Goal: Transaction & Acquisition: Purchase product/service

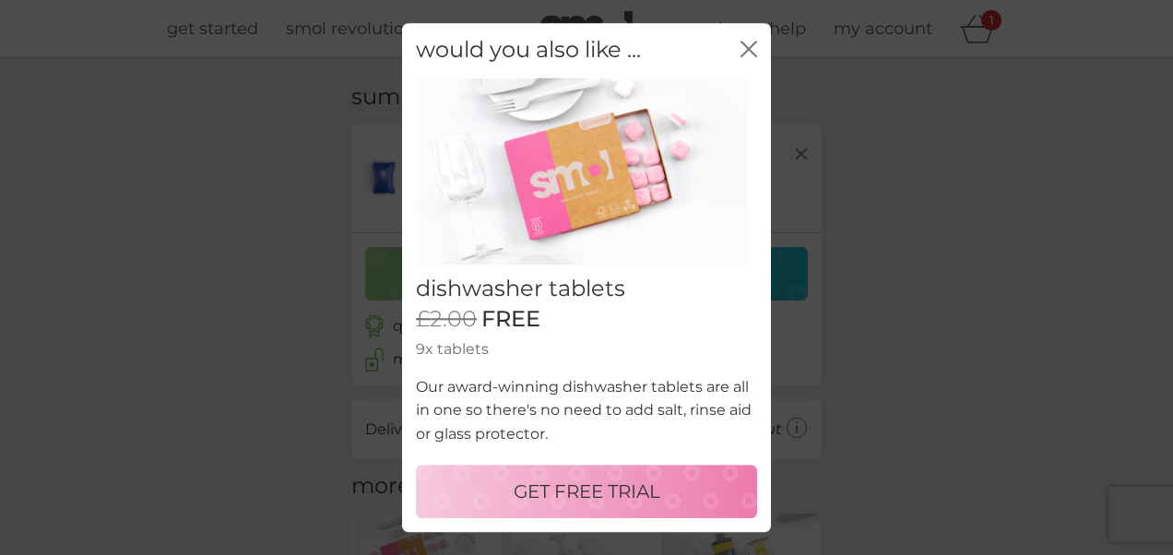
click at [636, 481] on p "GET FREE TRIAL" at bounding box center [586, 492] width 147 height 30
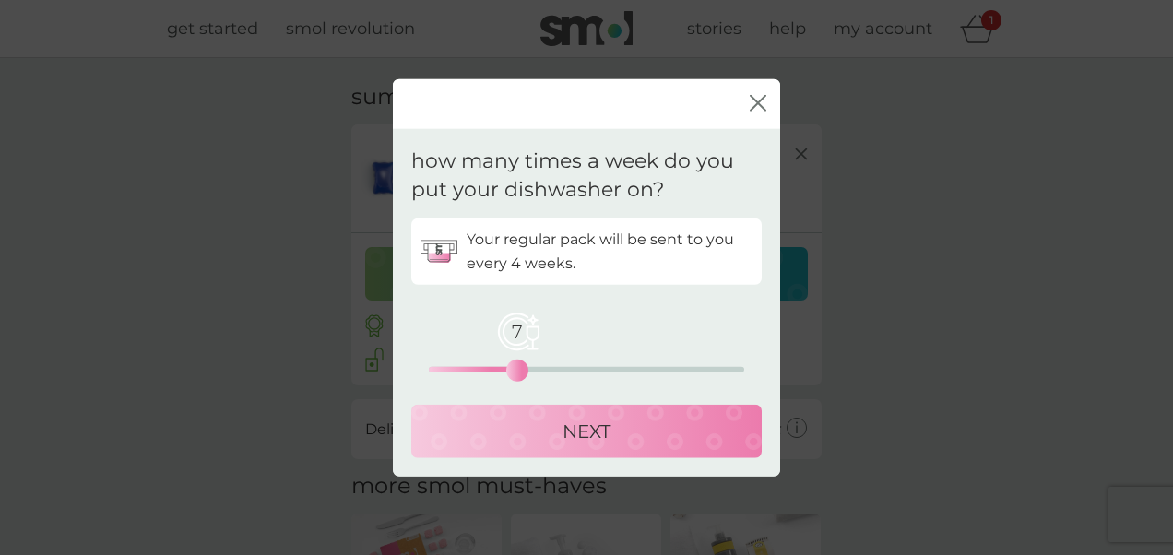
drag, startPoint x: 431, startPoint y: 371, endPoint x: 522, endPoint y: 371, distance: 91.3
click at [521, 371] on div "7" at bounding box center [516, 369] width 7 height 7
click at [539, 417] on div "NEXT" at bounding box center [586, 431] width 313 height 30
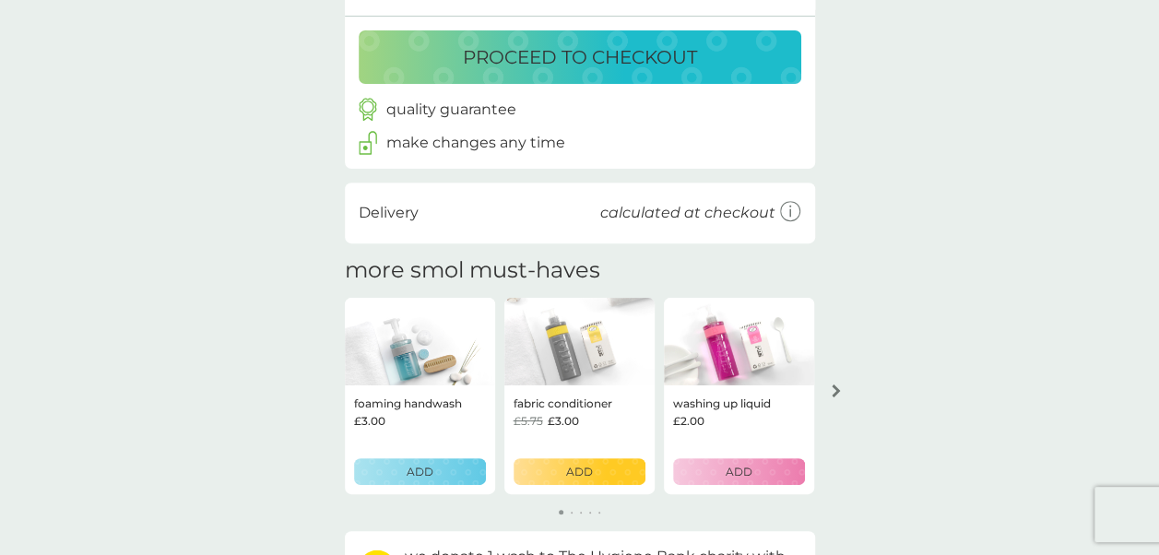
scroll to position [320, 0]
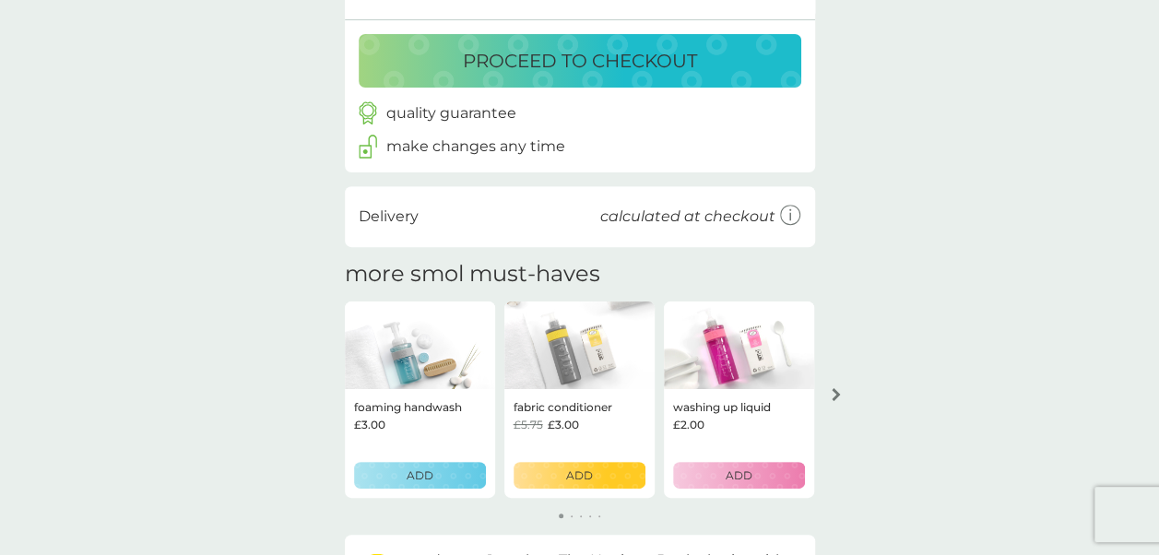
click at [839, 382] on button "arrow right" at bounding box center [835, 394] width 31 height 33
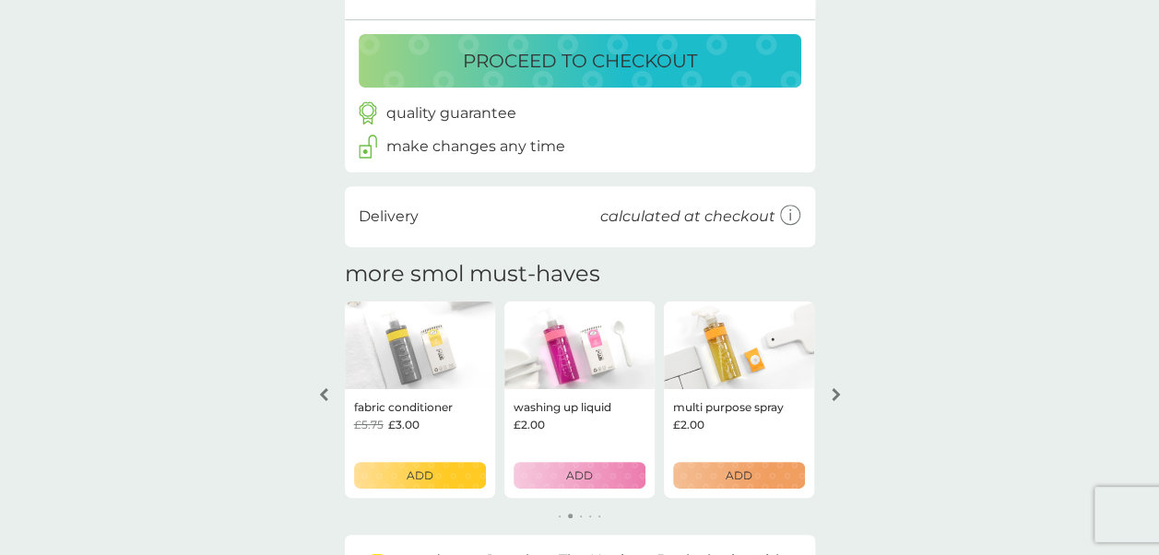
click at [839, 382] on button "arrow right" at bounding box center [835, 394] width 31 height 33
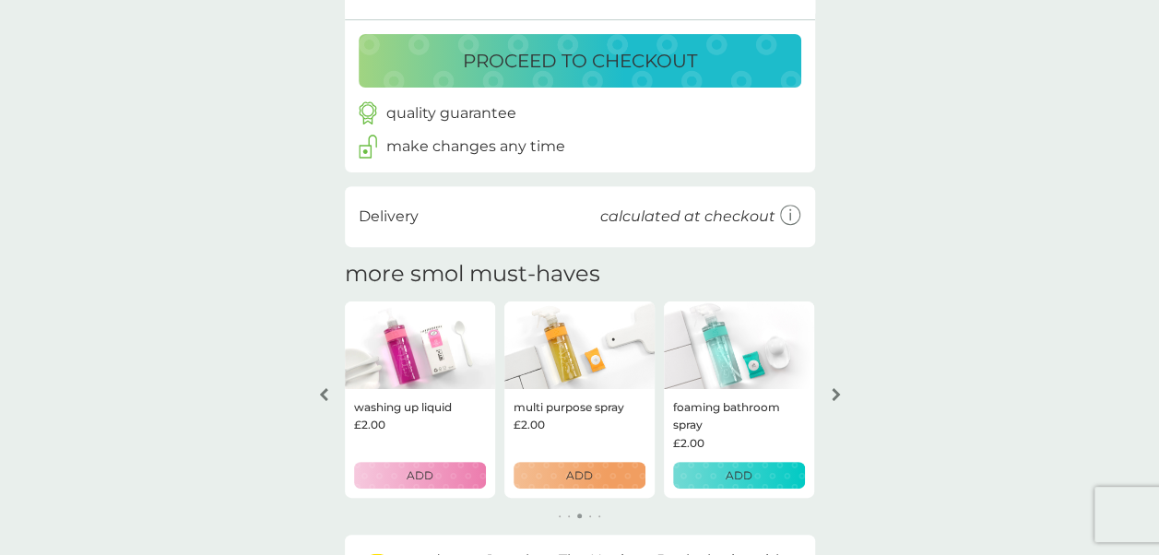
click at [839, 382] on button "arrow right" at bounding box center [835, 394] width 31 height 33
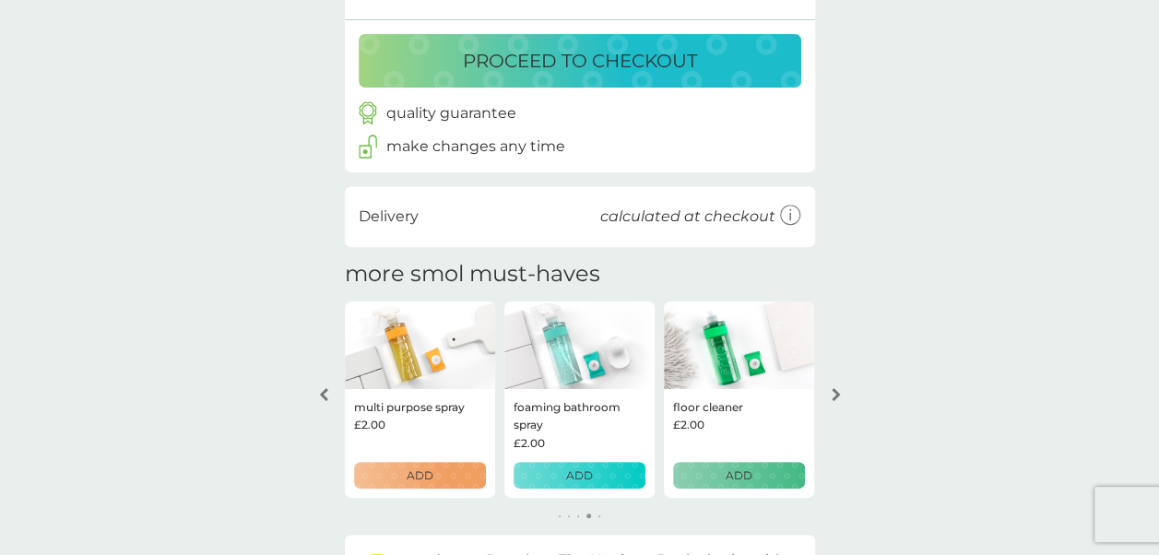
click at [839, 382] on button "arrow right" at bounding box center [835, 394] width 31 height 33
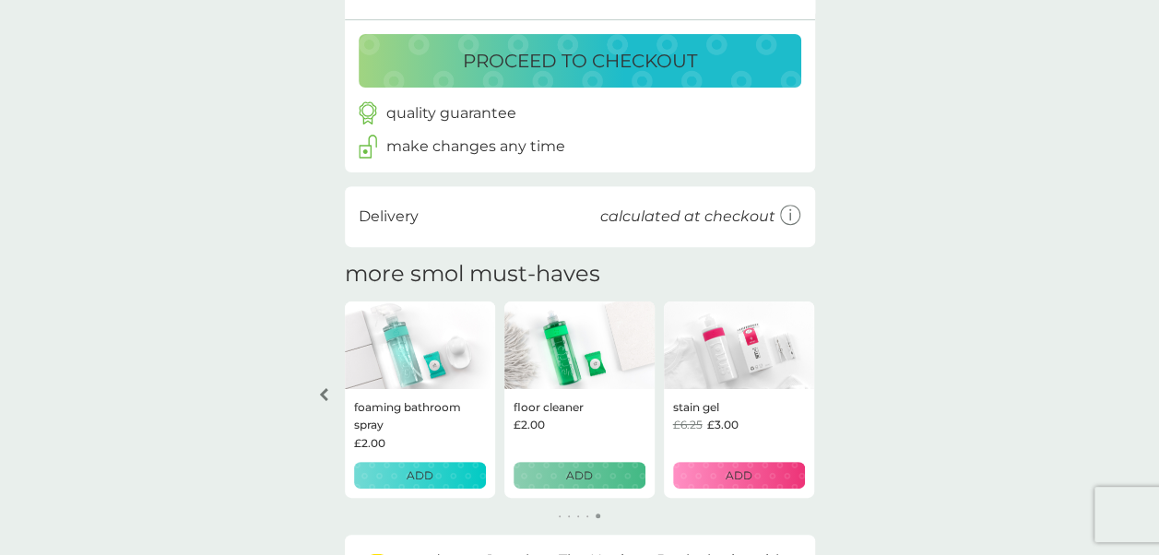
click at [839, 382] on div "your basket summary non-bio laundry capsules trial pack every 2 weeks @ £6.00 £…" at bounding box center [579, 186] width 1159 height 897
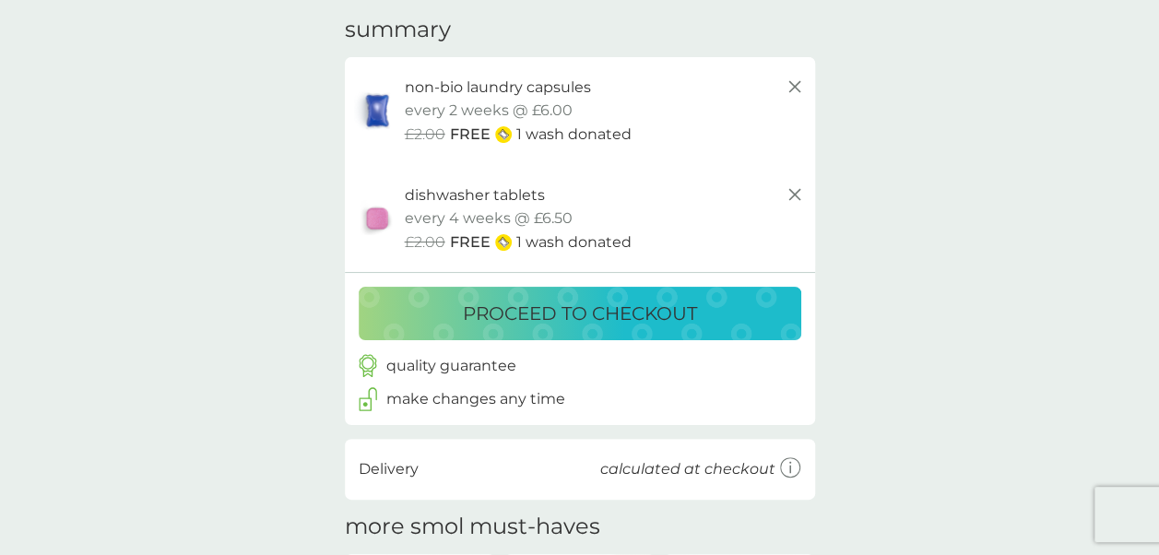
scroll to position [0, 0]
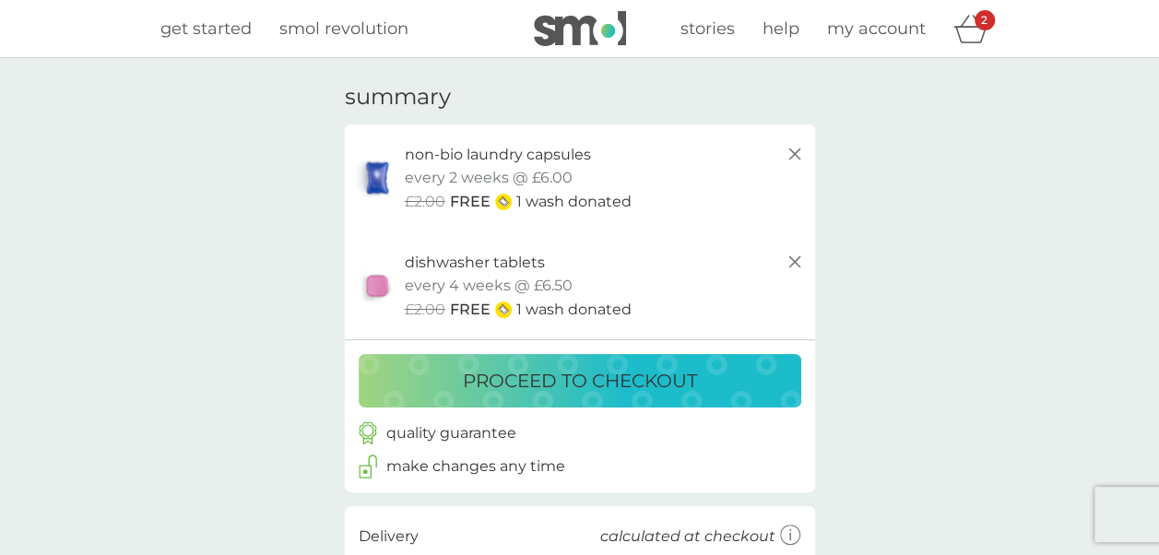
click at [222, 17] on link "get started" at bounding box center [205, 29] width 91 height 27
click at [463, 362] on button "proceed to checkout" at bounding box center [580, 380] width 443 height 53
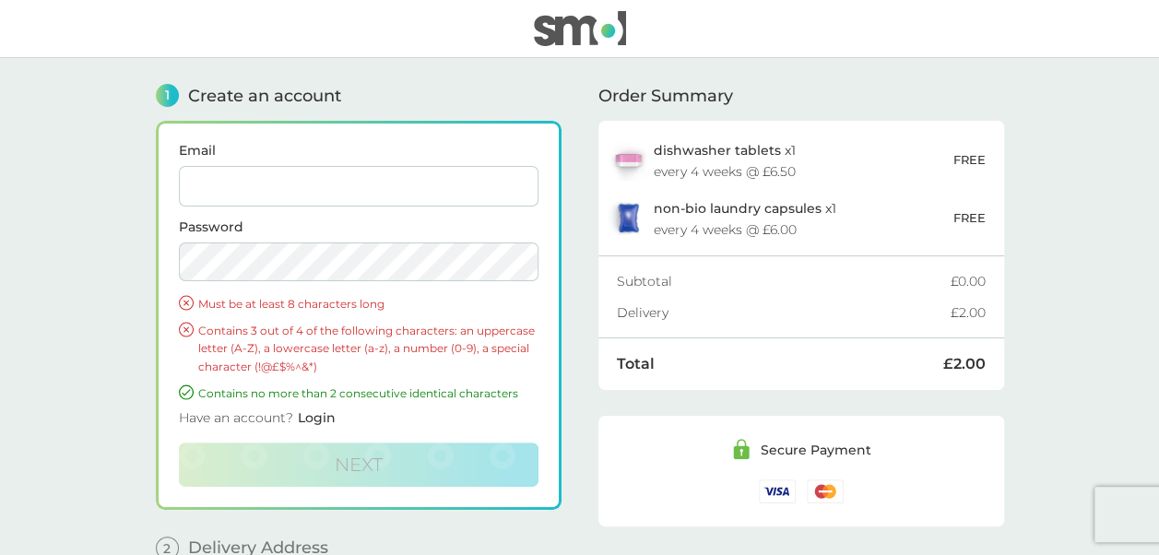
click at [301, 188] on input "Email" at bounding box center [359, 186] width 360 height 41
type input "rbamber03@gmail.com"
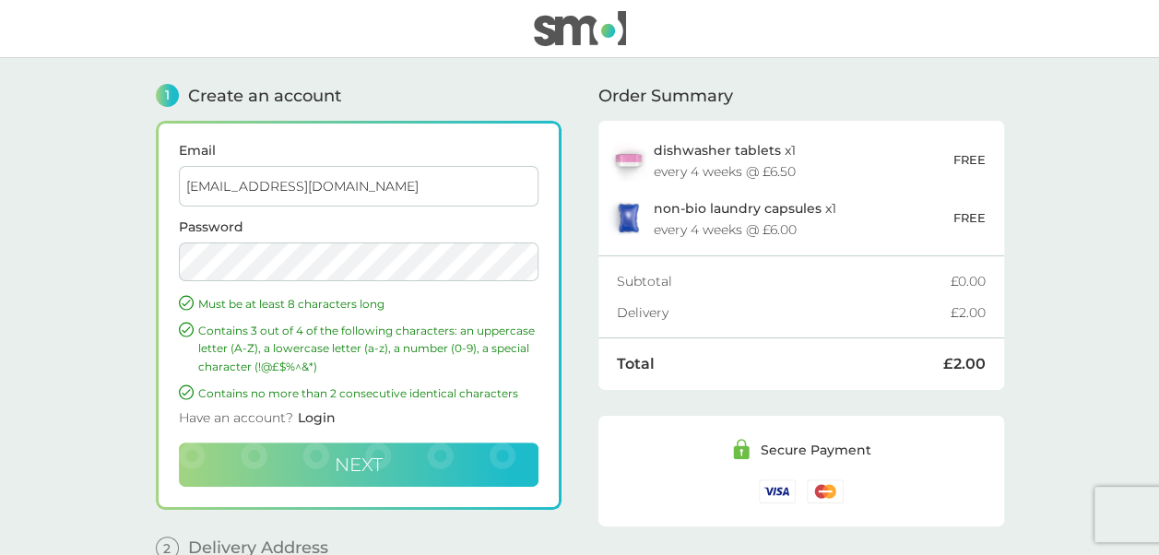
click at [289, 474] on button "Next" at bounding box center [359, 465] width 360 height 44
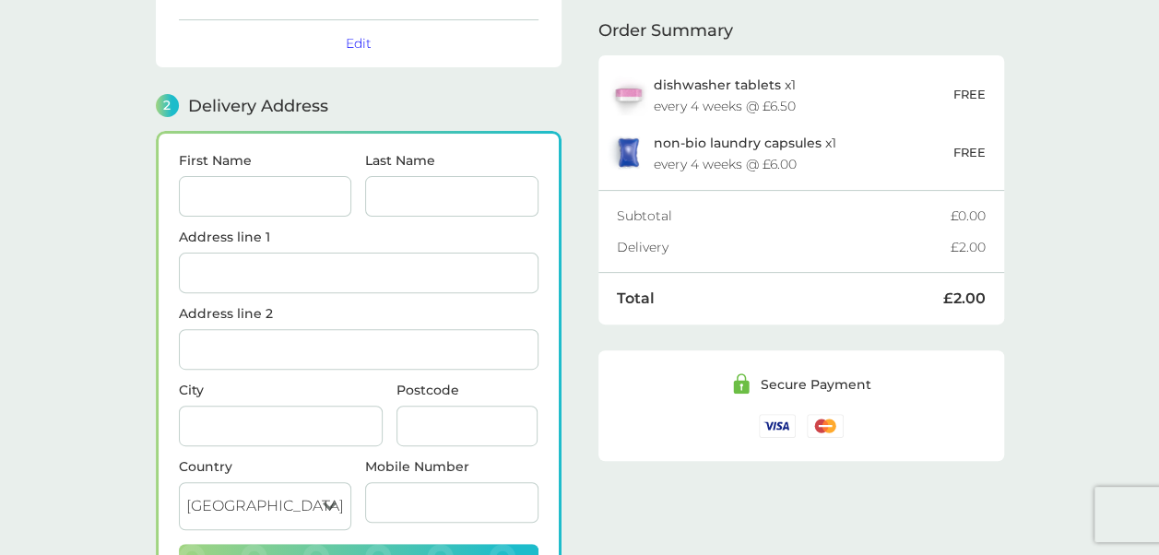
scroll to position [225, 0]
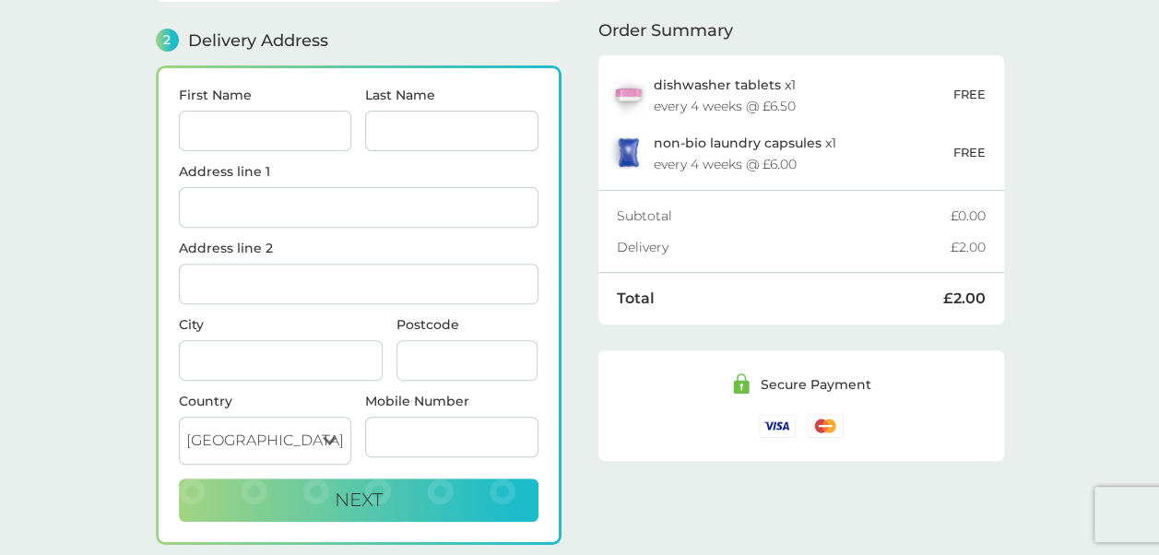
click at [199, 112] on input "First Name" at bounding box center [265, 131] width 173 height 41
type input "[PERSON_NAME]"
click at [441, 129] on input "Last Name" at bounding box center [451, 131] width 173 height 41
type input "Bamber"
click at [271, 191] on input "Address line 1" at bounding box center [359, 207] width 360 height 41
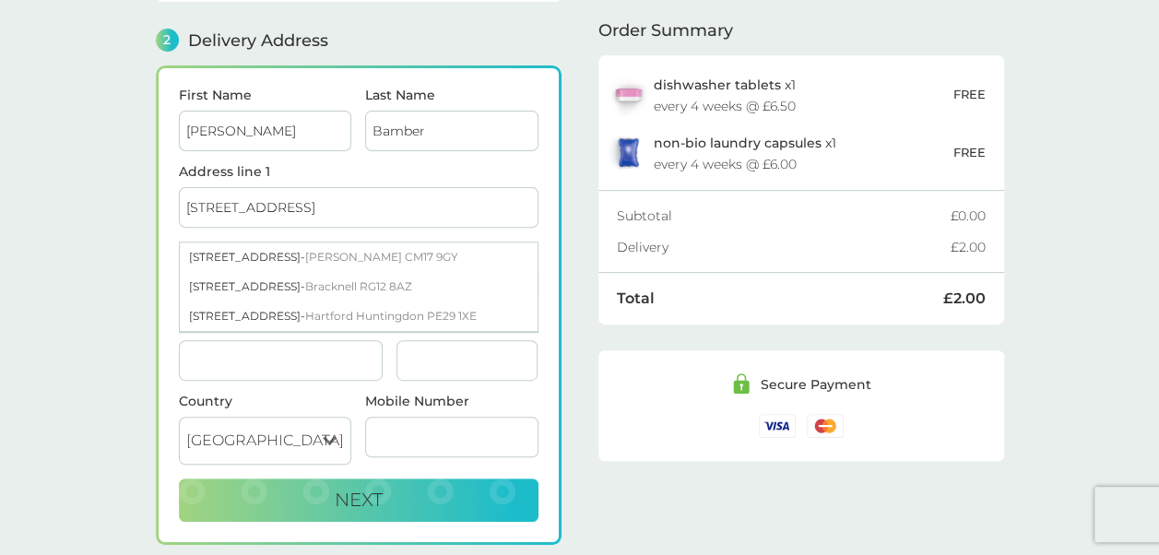
type input "55 Sparrowhawk Way"
click at [207, 360] on input "City" at bounding box center [281, 360] width 204 height 41
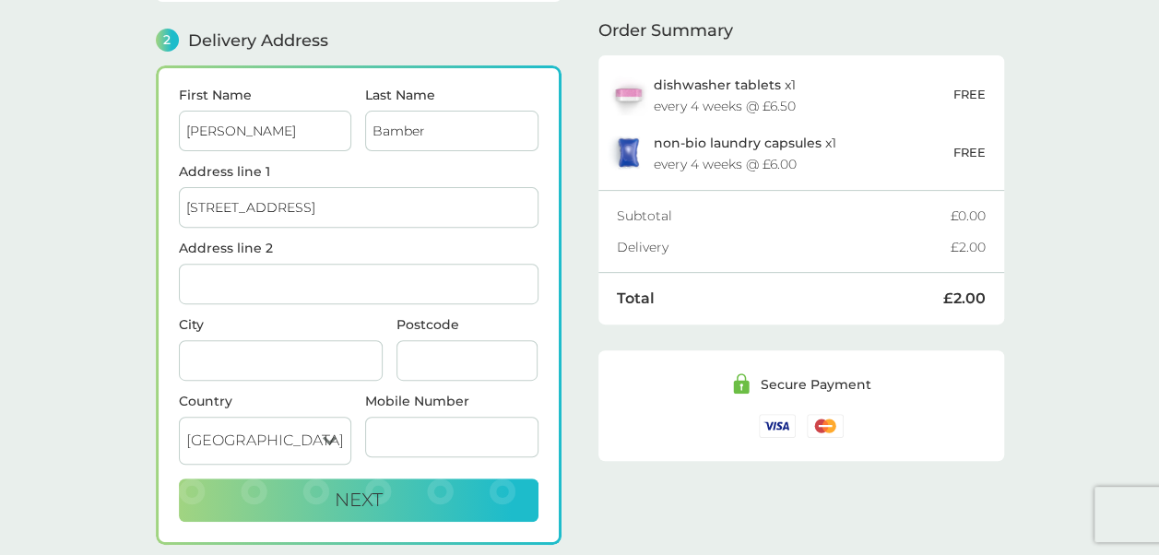
type input "H"
drag, startPoint x: 331, startPoint y: 202, endPoint x: 158, endPoint y: 197, distance: 173.4
click at [158, 197] on div "First Name Rachelle Last Name Bamber Address line 1 55 Sparrowhawk Way Address …" at bounding box center [359, 304] width 406 height 479
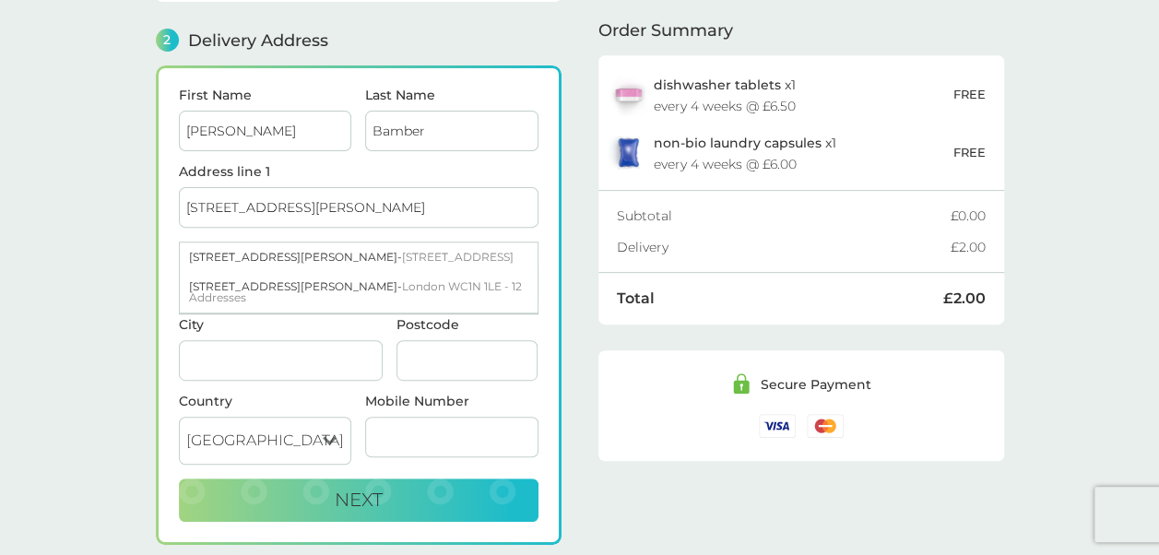
type input "[STREET_ADDRESS][PERSON_NAME]"
click at [216, 340] on input "City" at bounding box center [281, 360] width 204 height 41
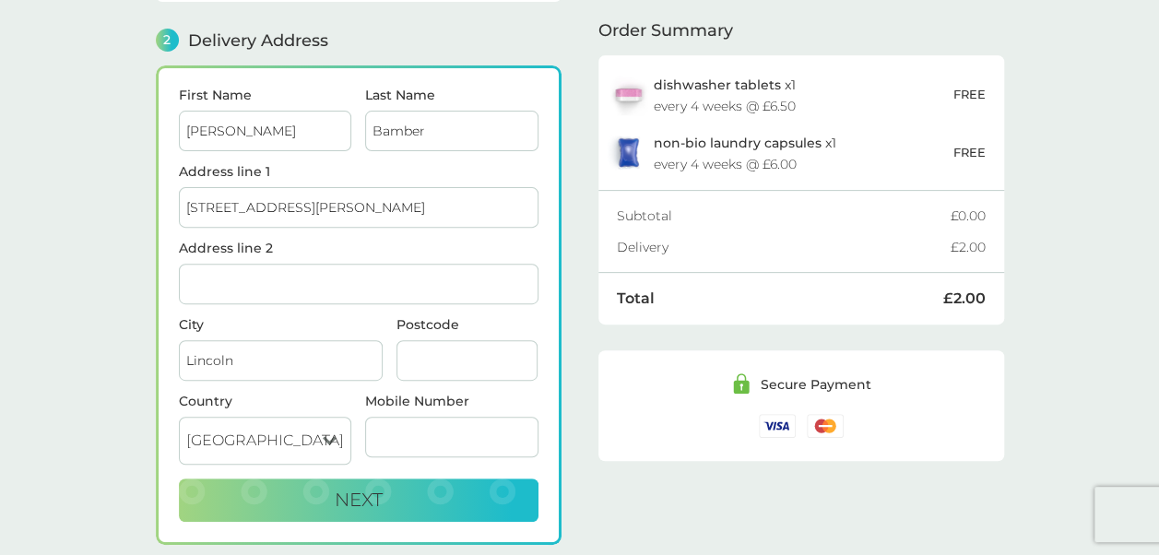
type input "Lincoln"
click at [292, 199] on input "[STREET_ADDRESS][PERSON_NAME]" at bounding box center [359, 207] width 360 height 41
click at [483, 347] on input "Postcode" at bounding box center [467, 360] width 142 height 41
type input "B"
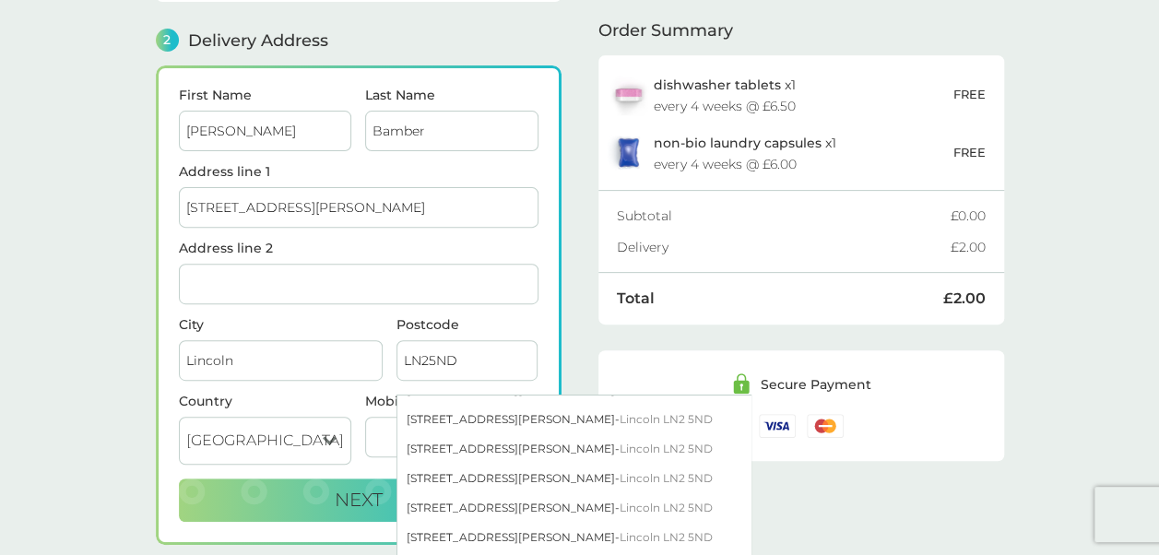
scroll to position [1045, 0]
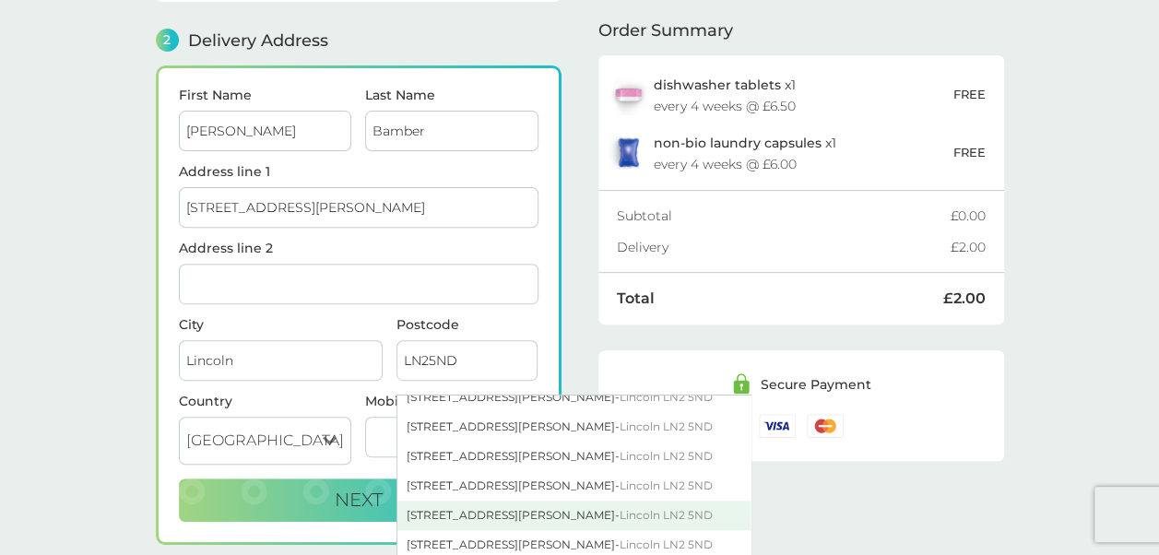
click at [502, 514] on div "40 Bernard Street - Lincoln LN2 5ND" at bounding box center [573, 516] width 353 height 30
type input "LN2 5ND"
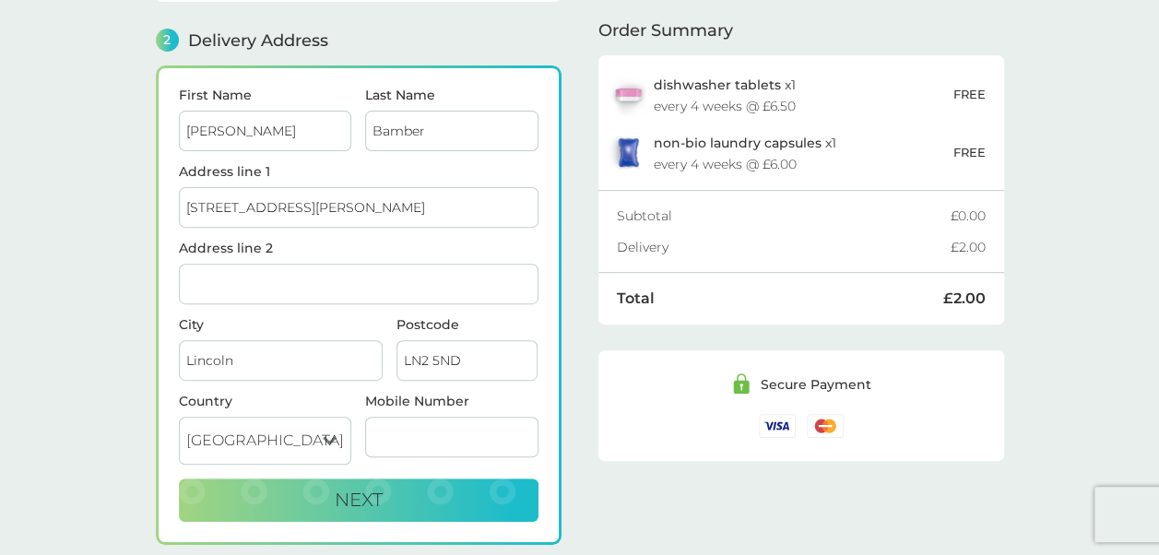
click at [411, 417] on input "Mobile Number" at bounding box center [451, 437] width 173 height 41
click at [503, 431] on input "07397181401" at bounding box center [451, 437] width 173 height 41
type input "07397181401"
click at [456, 496] on button "Next" at bounding box center [359, 500] width 360 height 44
checkbox input "true"
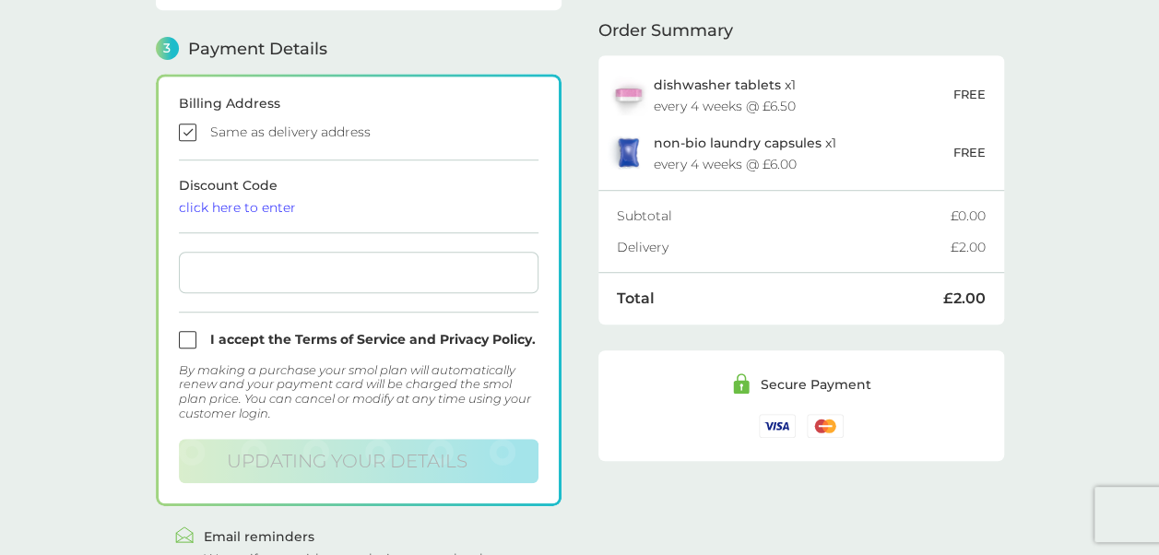
scroll to position [507, 0]
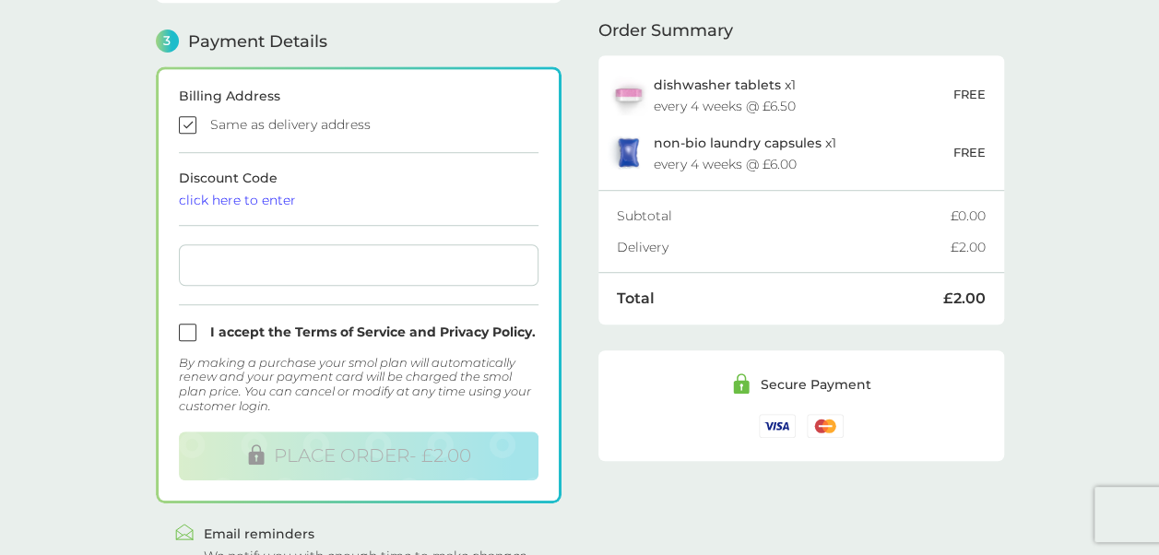
click at [194, 324] on input "checkbox" at bounding box center [359, 333] width 360 height 18
checkbox input "true"
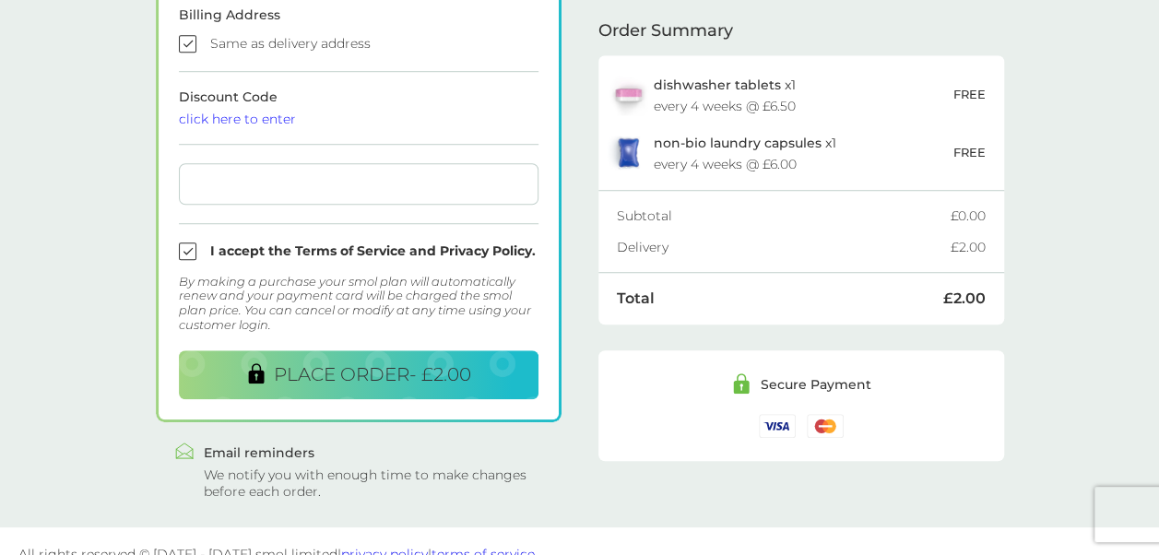
scroll to position [610, 0]
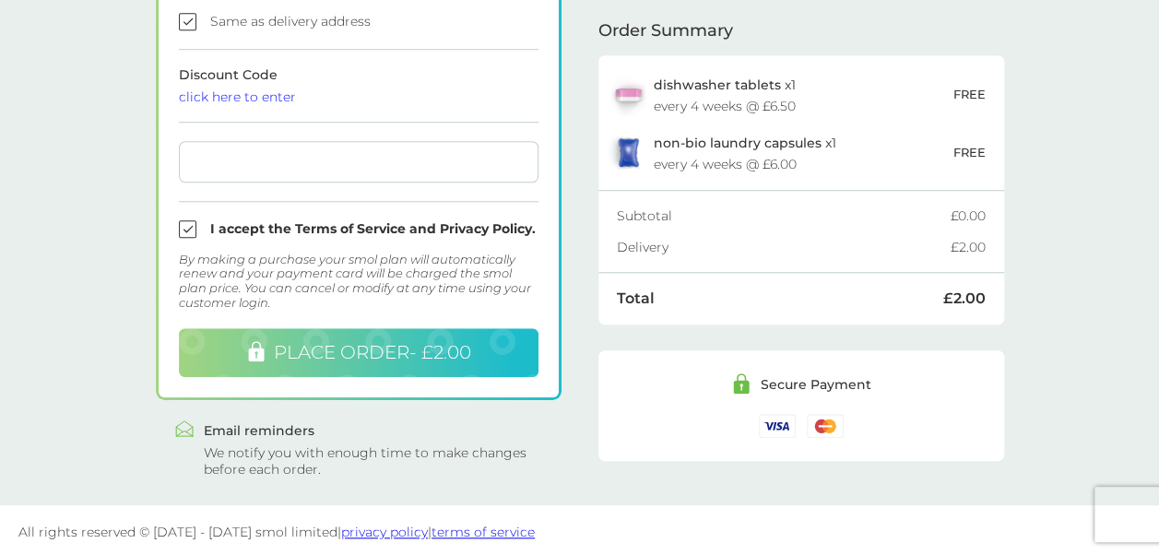
click at [457, 348] on span "PLACE ORDER - £2.00" at bounding box center [372, 352] width 197 height 22
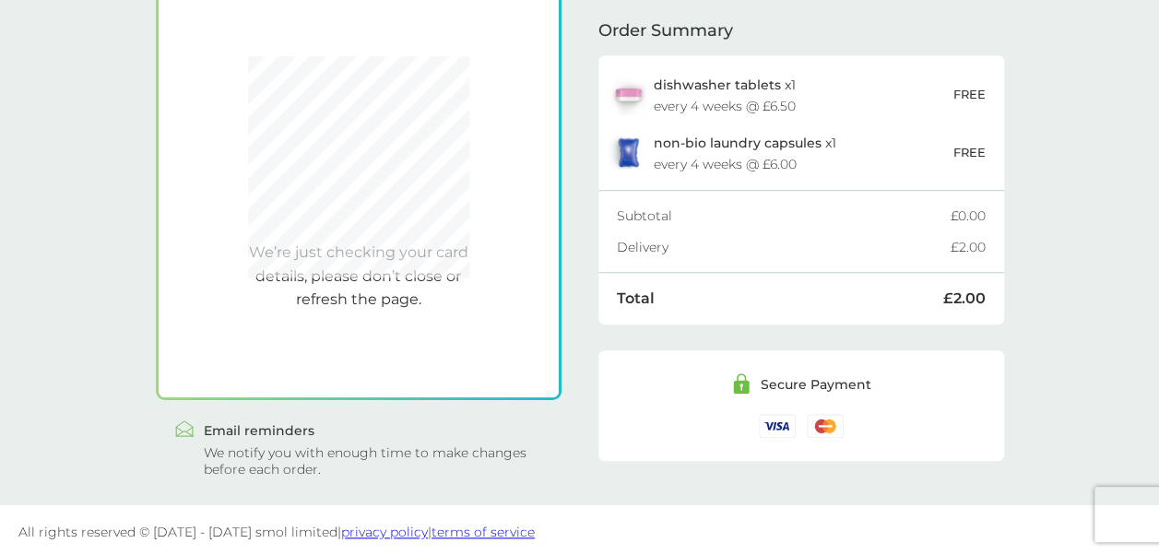
scroll to position [507, 0]
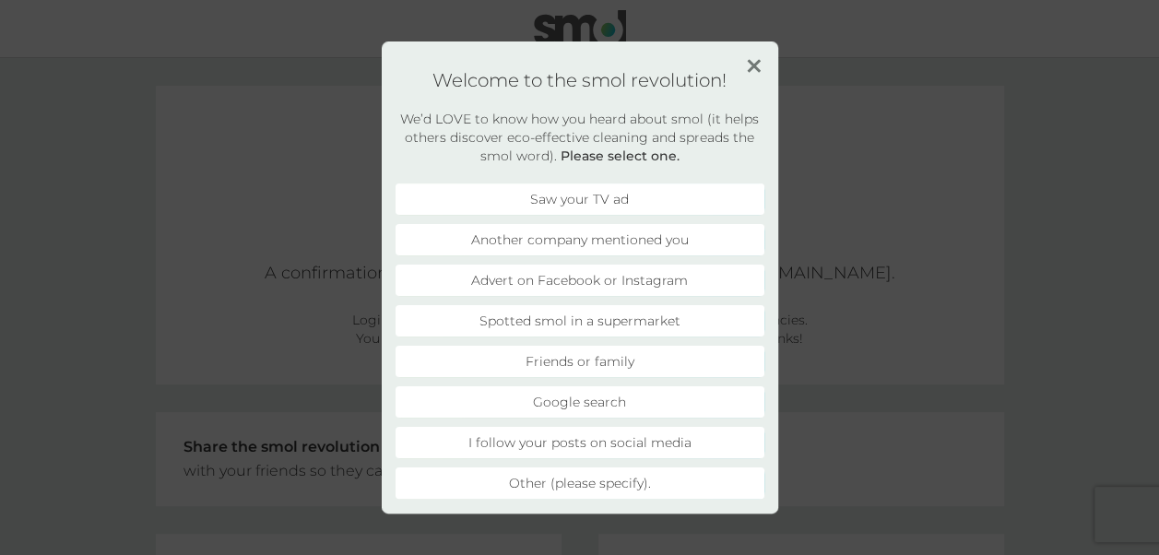
scroll to position [332, 0]
click at [749, 63] on img at bounding box center [754, 66] width 14 height 14
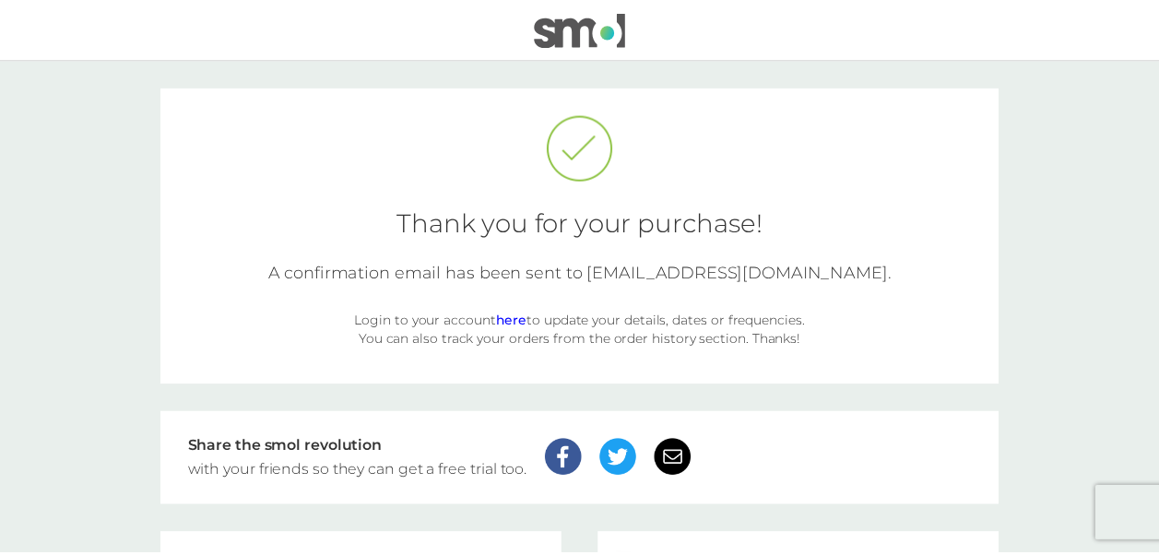
scroll to position [331, 0]
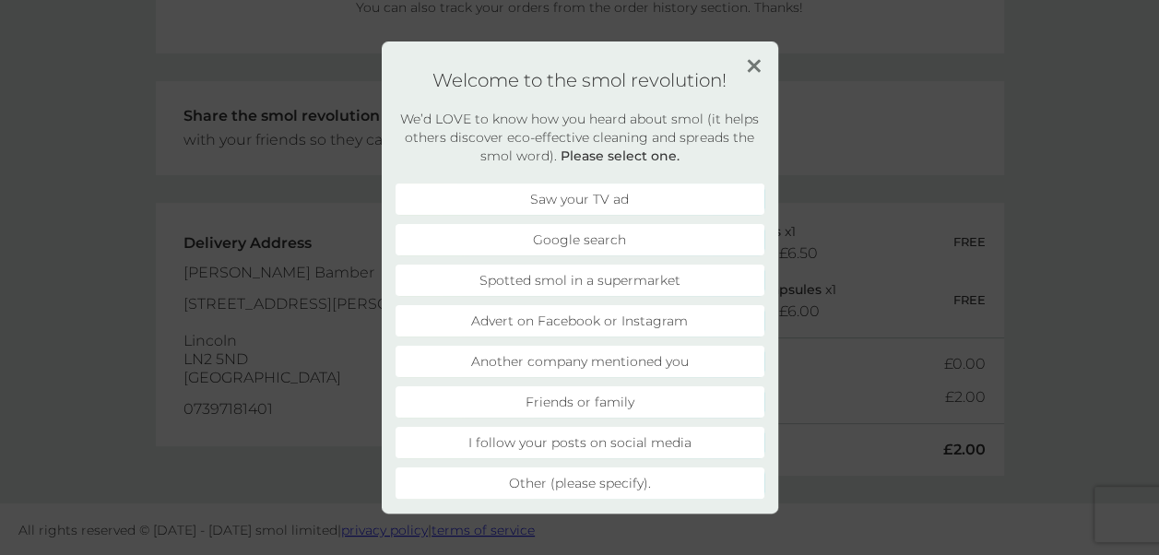
click at [571, 395] on li "Friends or family" at bounding box center [579, 401] width 369 height 31
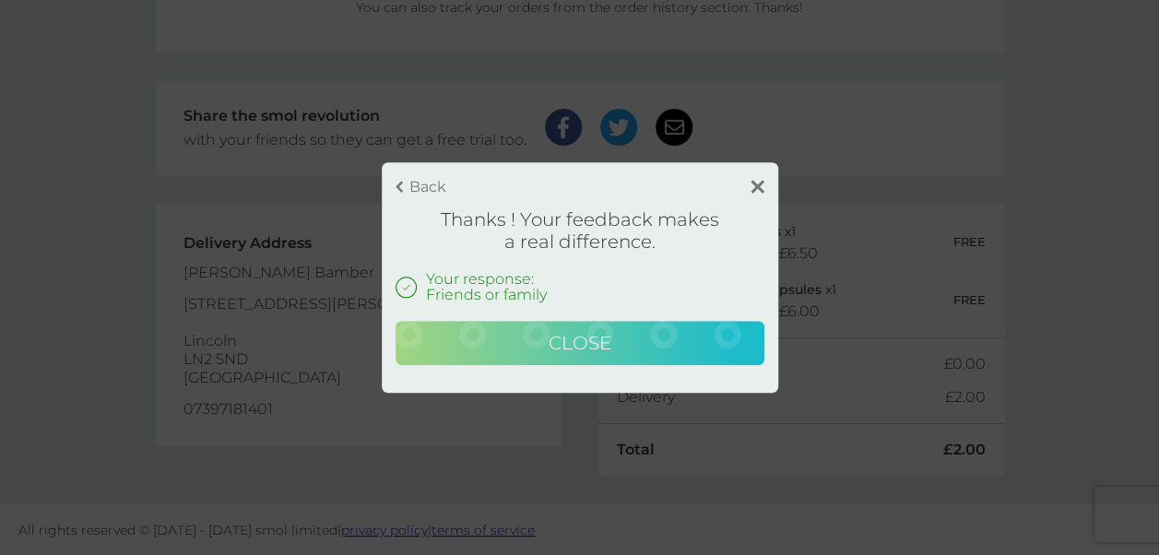
click at [583, 349] on span "Close" at bounding box center [580, 343] width 63 height 22
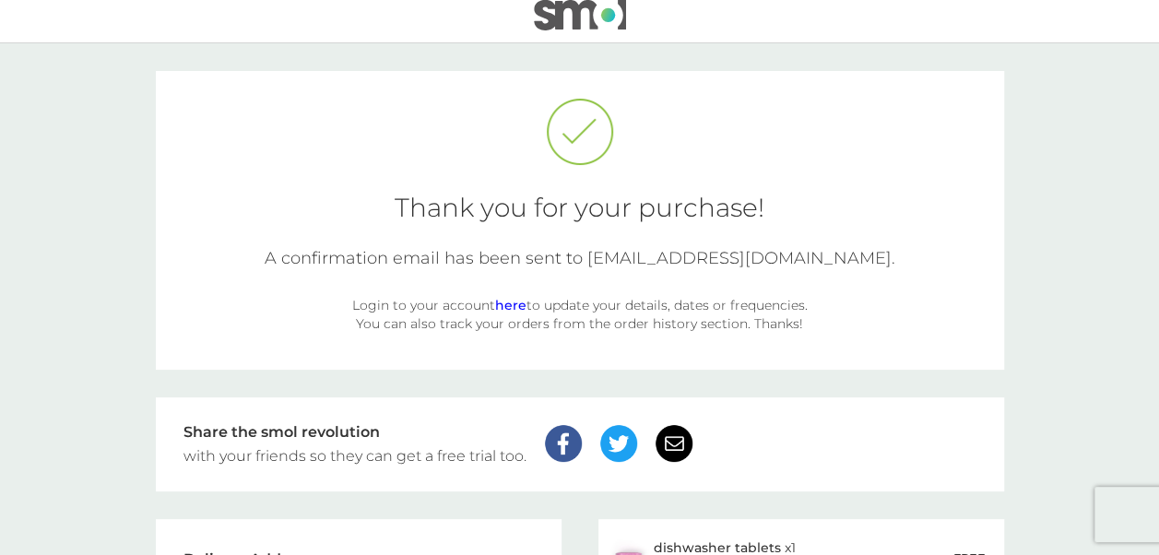
scroll to position [0, 0]
